Goal: Task Accomplishment & Management: Use online tool/utility

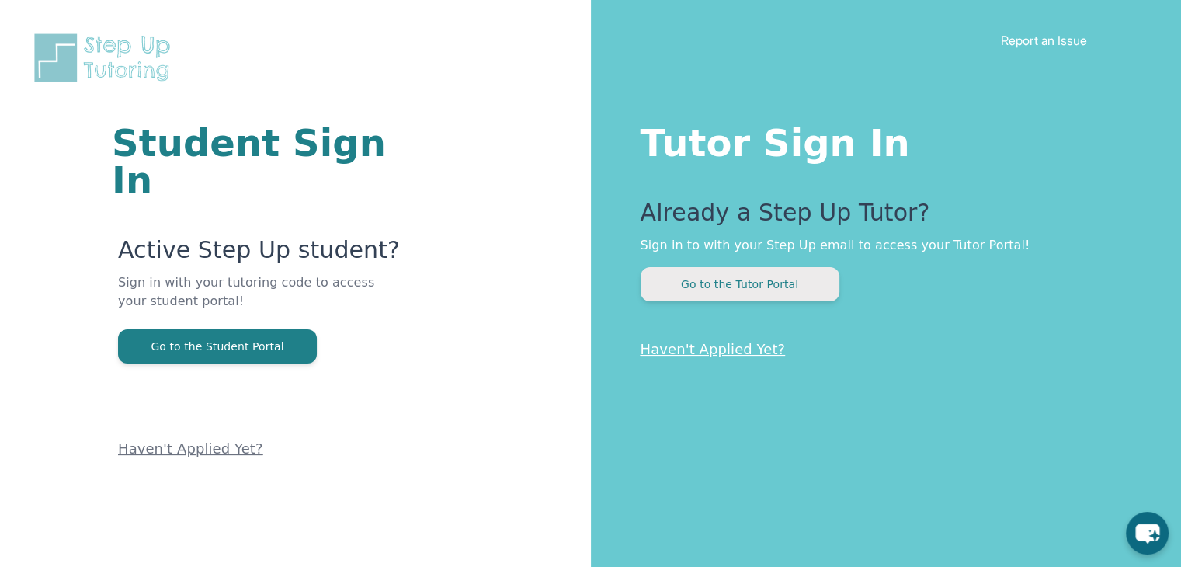
click at [727, 293] on button "Go to the Tutor Portal" at bounding box center [739, 284] width 199 height 34
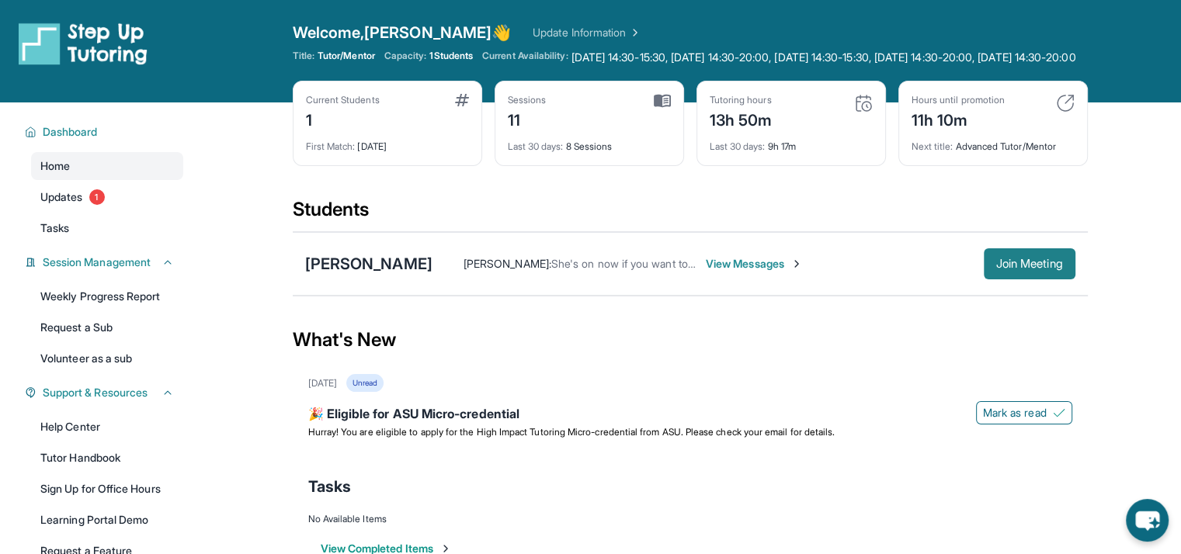
click at [1046, 269] on span "Join Meeting" at bounding box center [1029, 263] width 67 height 9
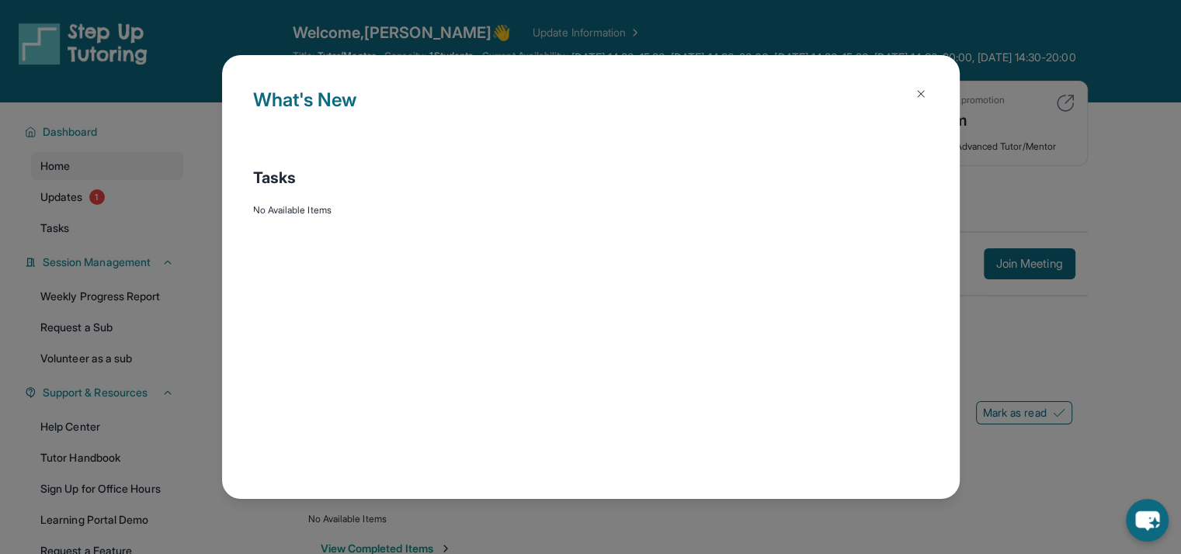
click at [122, 208] on div "What's New Tasks No Available Items" at bounding box center [590, 277] width 1181 height 554
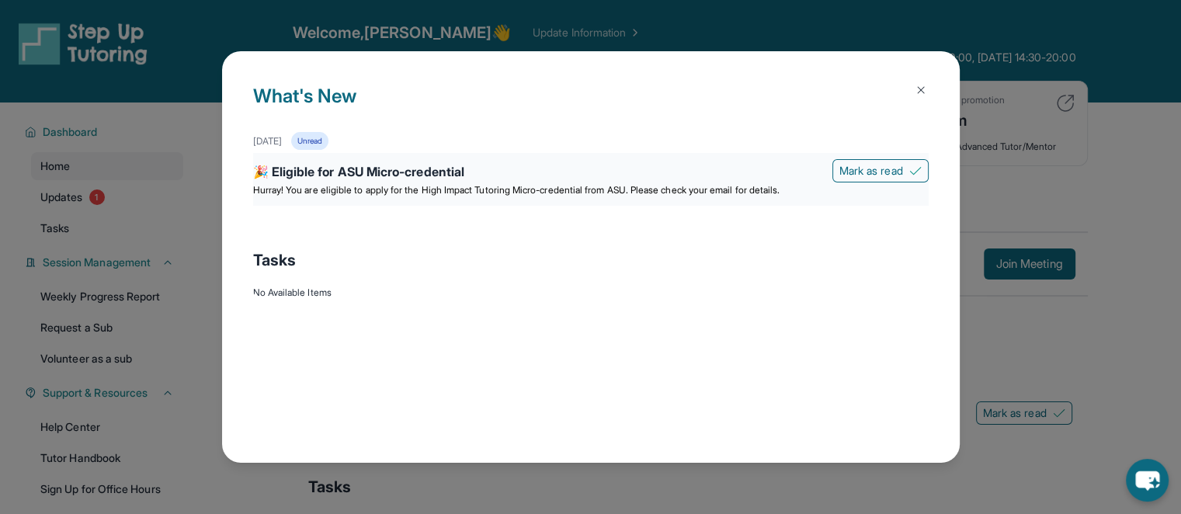
click at [359, 186] on span "Hurray! You are eligible to apply for the High Impact Tutoring Micro-credential…" at bounding box center [516, 190] width 527 height 12
click at [558, 205] on div "[DATE] Unread 🎉 Eligible for ASU Micro-credential [PERSON_NAME] as read Hurray!…" at bounding box center [590, 183] width 675 height 102
click at [556, 178] on div "🎉 Eligible for ASU Micro-credential" at bounding box center [590, 173] width 675 height 22
click at [428, 153] on div "🎉 Eligible for ASU Micro-credential [PERSON_NAME] as read Hurray! You are eligi…" at bounding box center [590, 179] width 675 height 53
click at [428, 162] on div "🎉 Eligible for ASU Micro-credential" at bounding box center [590, 173] width 675 height 22
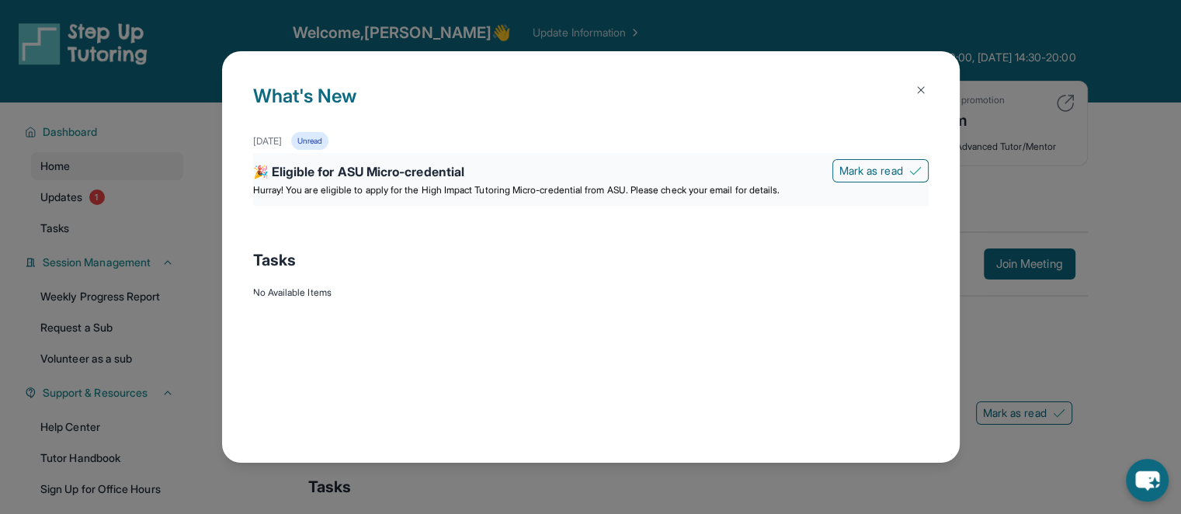
drag, startPoint x: 458, startPoint y: 168, endPoint x: 366, endPoint y: 182, distance: 92.8
click at [366, 184] on span "Hurray! You are eligible to apply for the High Impact Tutoring Micro-credential…" at bounding box center [516, 190] width 527 height 12
click at [354, 165] on div "🎉 Eligible for ASU Micro-credential" at bounding box center [590, 173] width 675 height 22
click at [675, 171] on div "🎉 Eligible for ASU Micro-credential" at bounding box center [590, 173] width 675 height 22
